Goal: Task Accomplishment & Management: Manage account settings

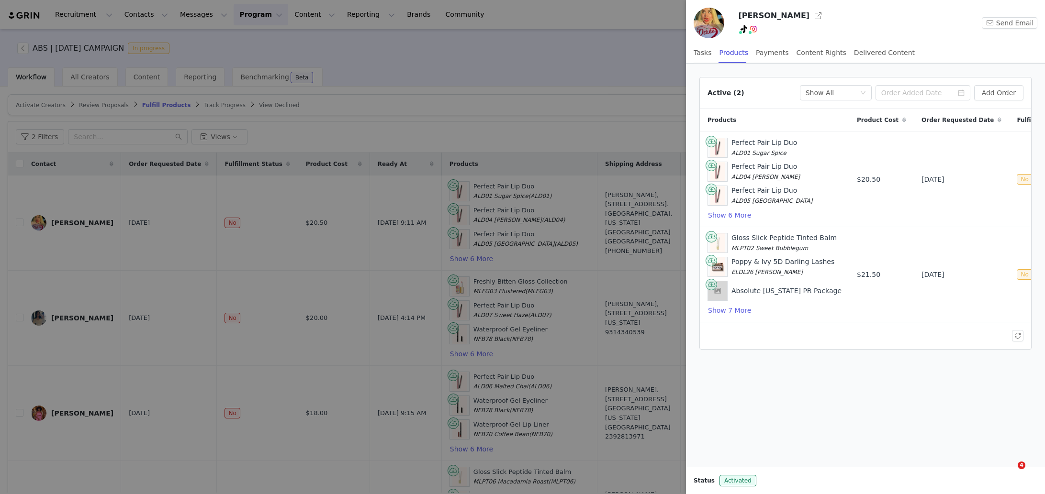
click at [494, 141] on div at bounding box center [522, 247] width 1045 height 494
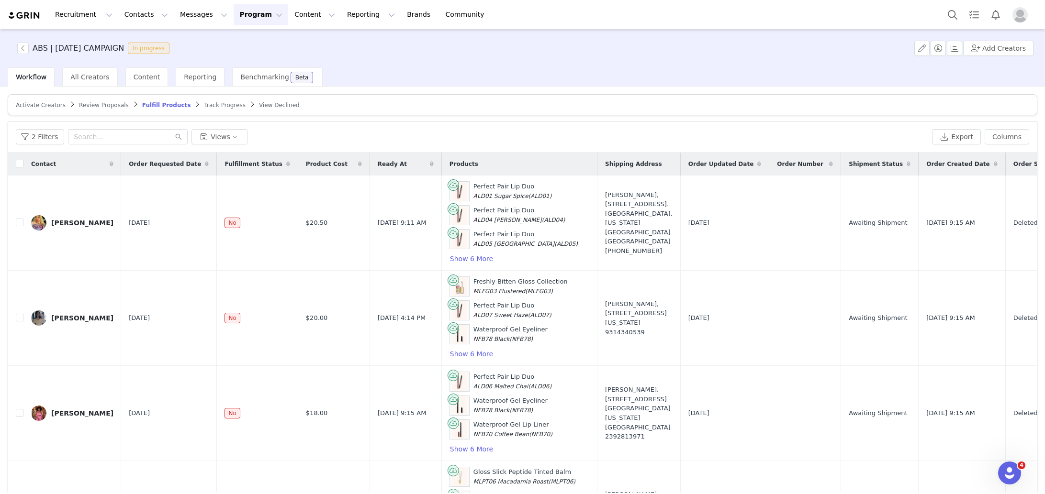
scroll to position [46, 0]
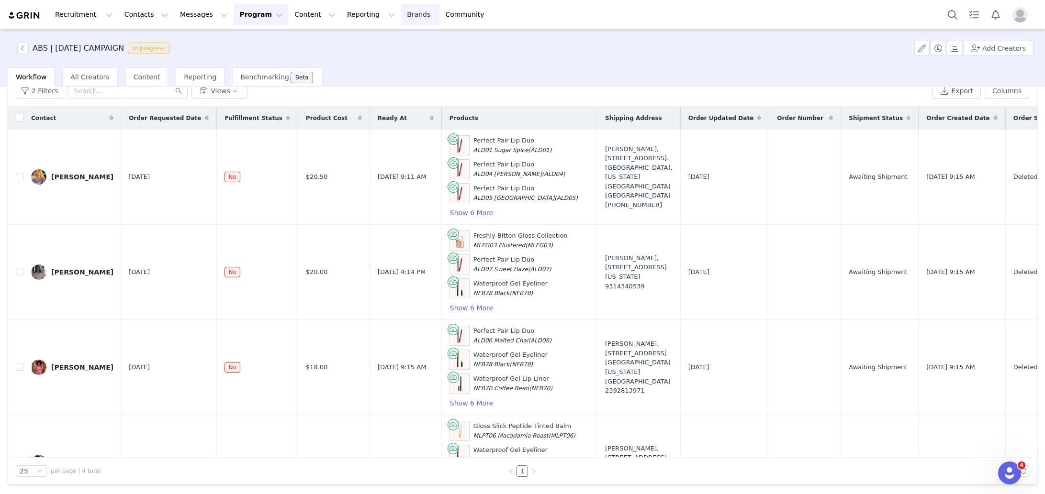
click at [401, 22] on link "Brands Brands" at bounding box center [420, 15] width 38 height 22
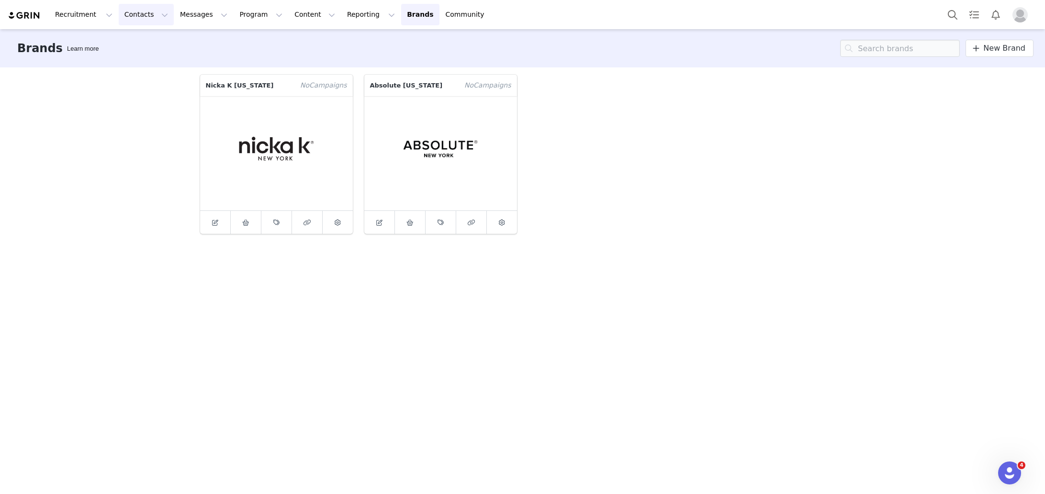
drag, startPoint x: 134, startPoint y: 21, endPoint x: 126, endPoint y: 30, distance: 12.2
click at [134, 21] on button "Contacts Contacts" at bounding box center [146, 15] width 55 height 22
click at [88, 16] on button "Recruitment Recruitment" at bounding box center [83, 15] width 69 height 22
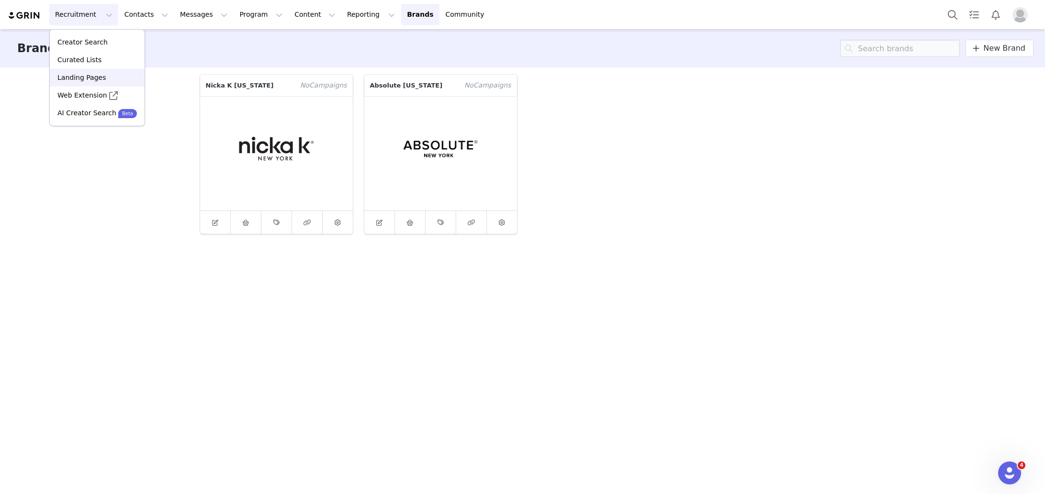
click at [88, 79] on p "Landing Pages" at bounding box center [81, 78] width 48 height 10
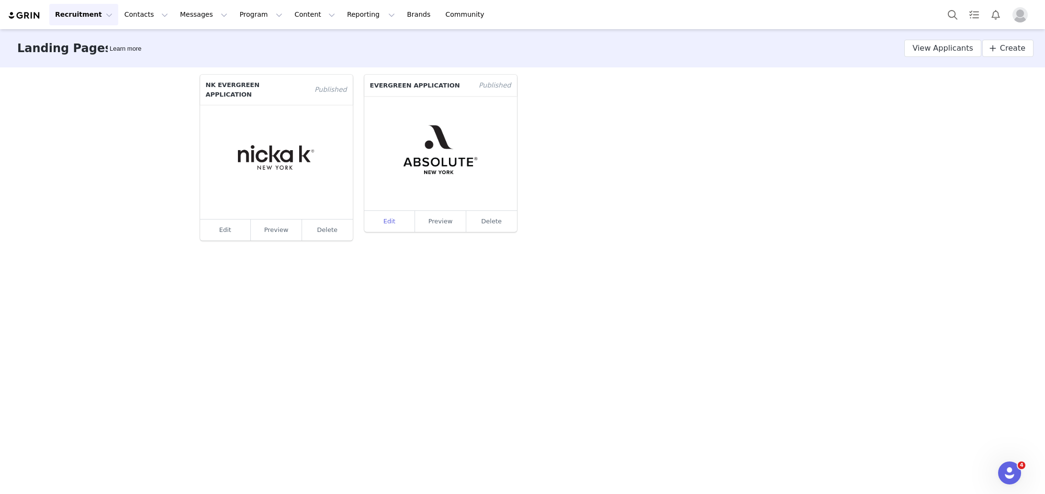
click at [392, 221] on link "Edit" at bounding box center [389, 221] width 51 height 21
select select "cf208252-dfb2-46a4-845f-1f978fa822b1"
select select "a9e95248-a383-48e4-9978-59d827864542"
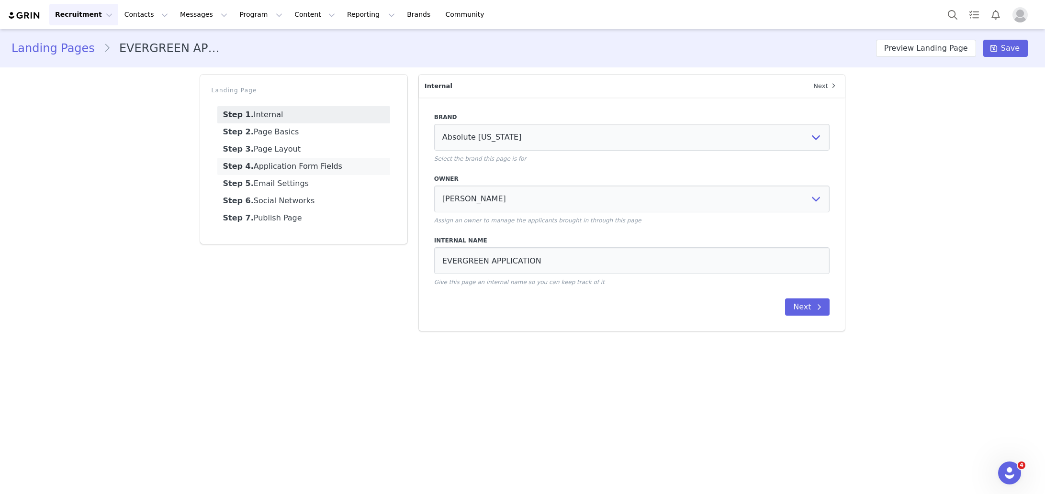
click at [285, 167] on link "Step 4. Application Form Fields" at bounding box center [303, 166] width 173 height 17
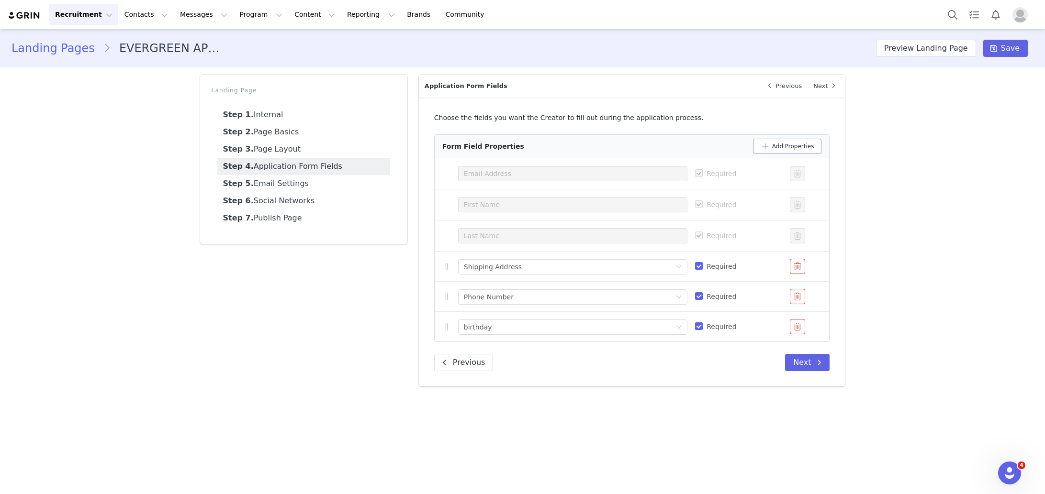
click at [777, 143] on button "Add Properties" at bounding box center [787, 146] width 69 height 15
click at [528, 360] on div "Select a property" at bounding box center [567, 358] width 207 height 10
drag, startPoint x: 753, startPoint y: 415, endPoint x: 774, endPoint y: 390, distance: 32.9
click at [767, 402] on div "Internal Next Brand Select Brand Nicka K [US_STATE] Absolute [US_STATE] Select …" at bounding box center [632, 246] width 438 height 354
click at [796, 353] on button "button" at bounding box center [797, 356] width 15 height 15
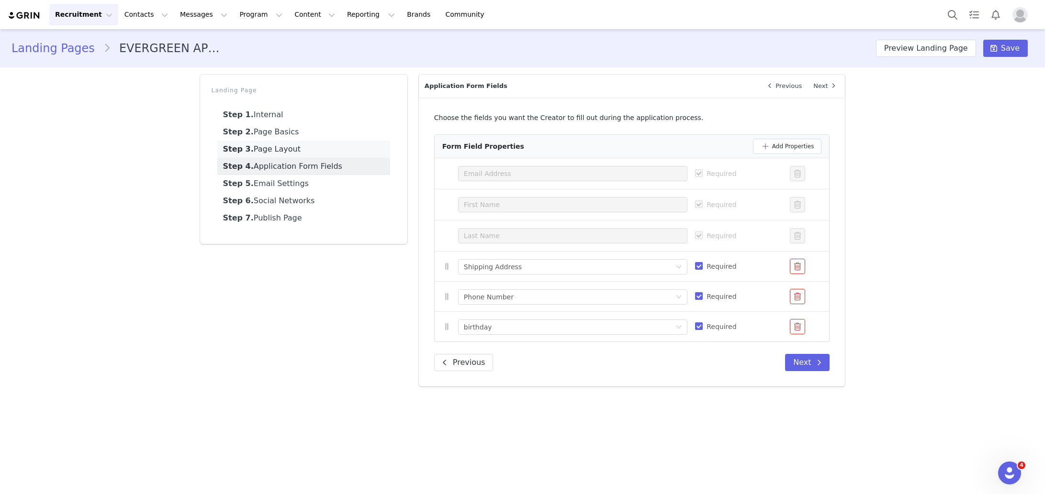
click at [292, 145] on link "Step 3. Page Layout" at bounding box center [303, 149] width 173 height 17
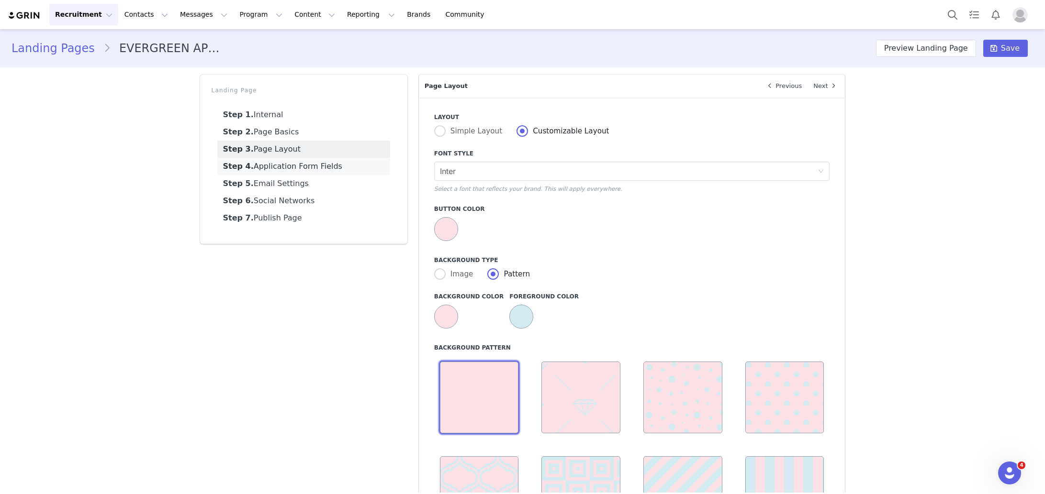
click at [280, 167] on link "Step 4. Application Form Fields" at bounding box center [303, 166] width 173 height 17
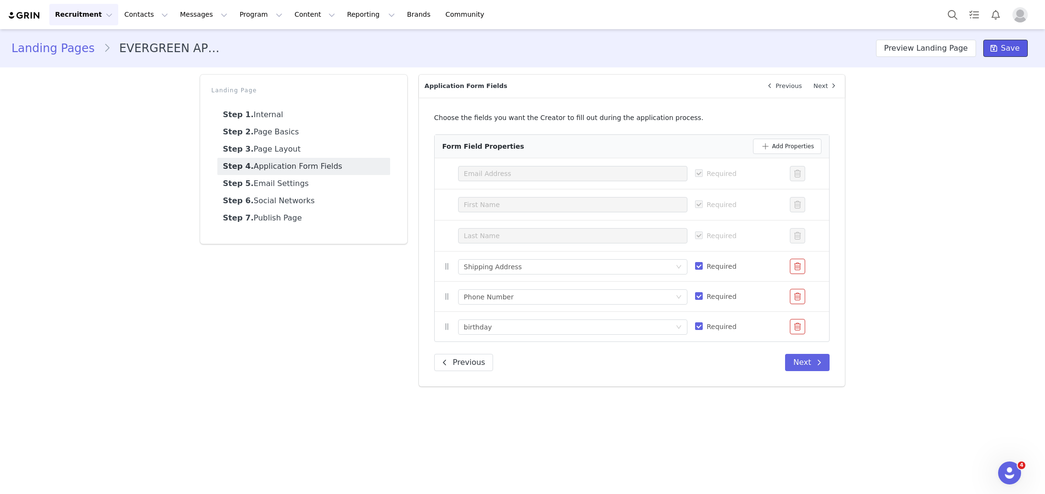
click at [1003, 48] on span "Save" at bounding box center [1010, 48] width 19 height 11
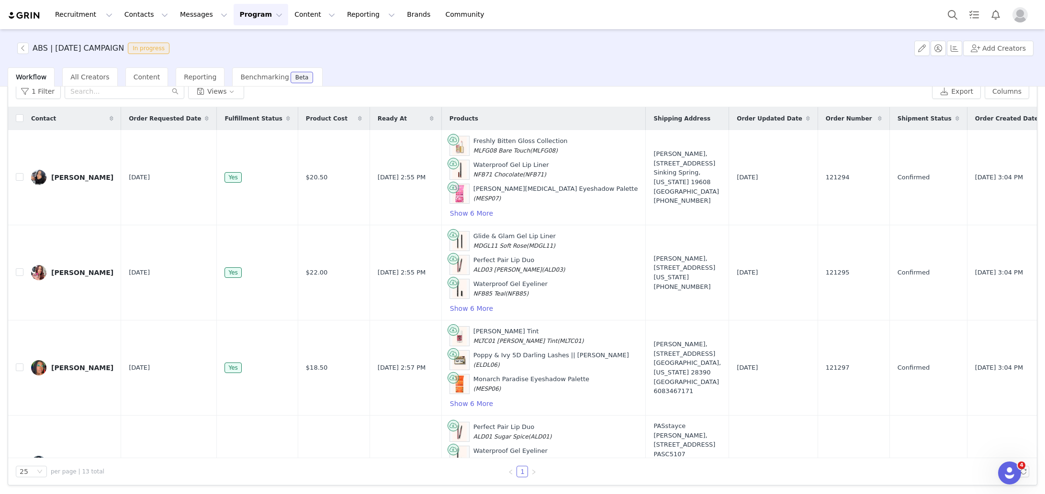
scroll to position [46, 0]
click at [247, 19] on button "Program Program" at bounding box center [261, 15] width 55 height 22
click at [254, 36] on link "Activations" at bounding box center [257, 43] width 76 height 18
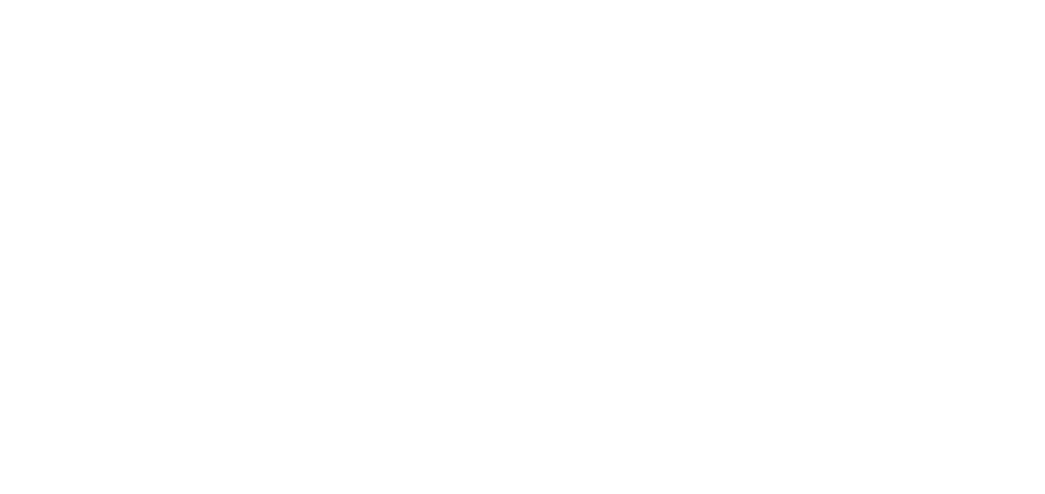
click at [597, 399] on div at bounding box center [522, 247] width 1045 height 494
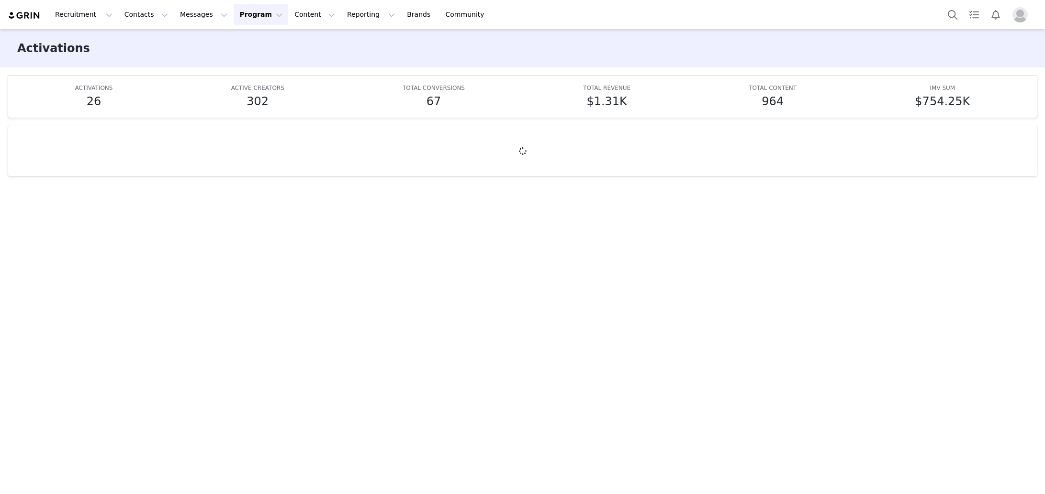
click at [597, 399] on div at bounding box center [522, 305] width 1045 height 375
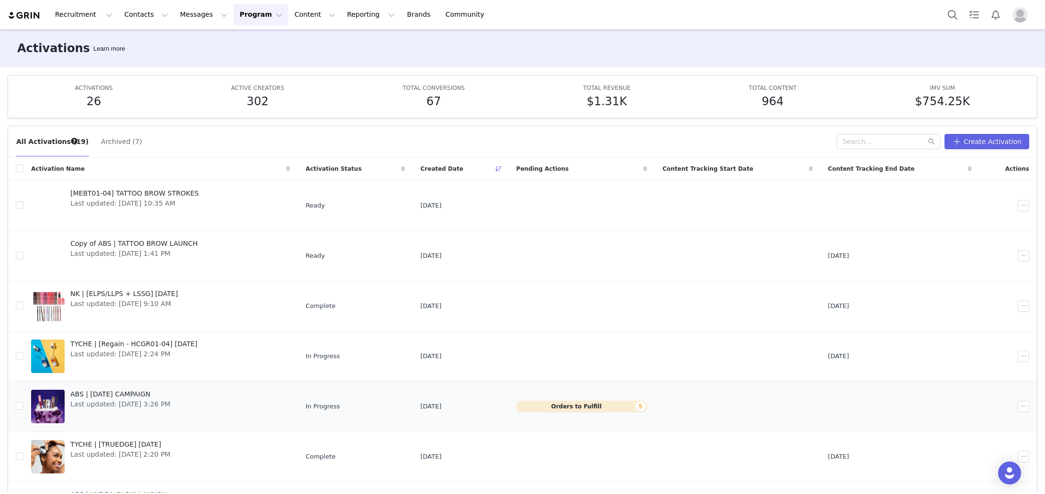
click at [606, 405] on button "Orders to Fulfill 5" at bounding box center [581, 406] width 131 height 11
